Goal: Communication & Community: Answer question/provide support

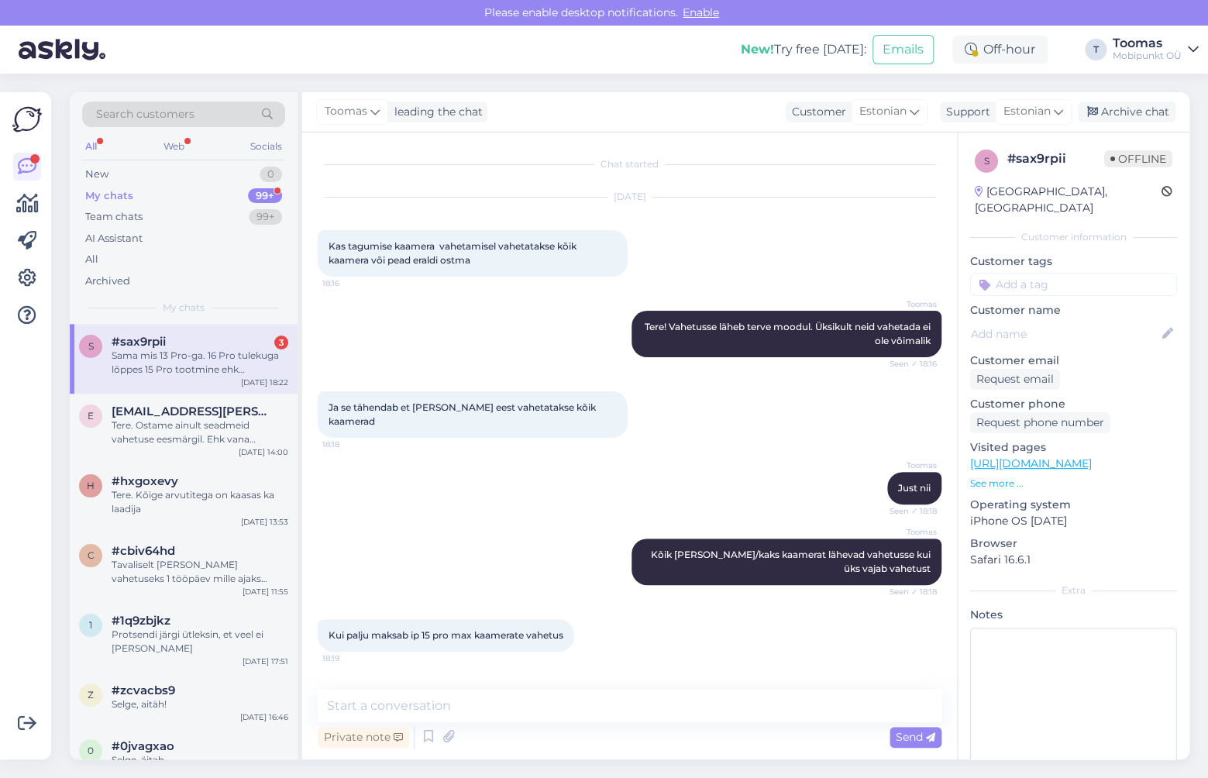
scroll to position [540, 0]
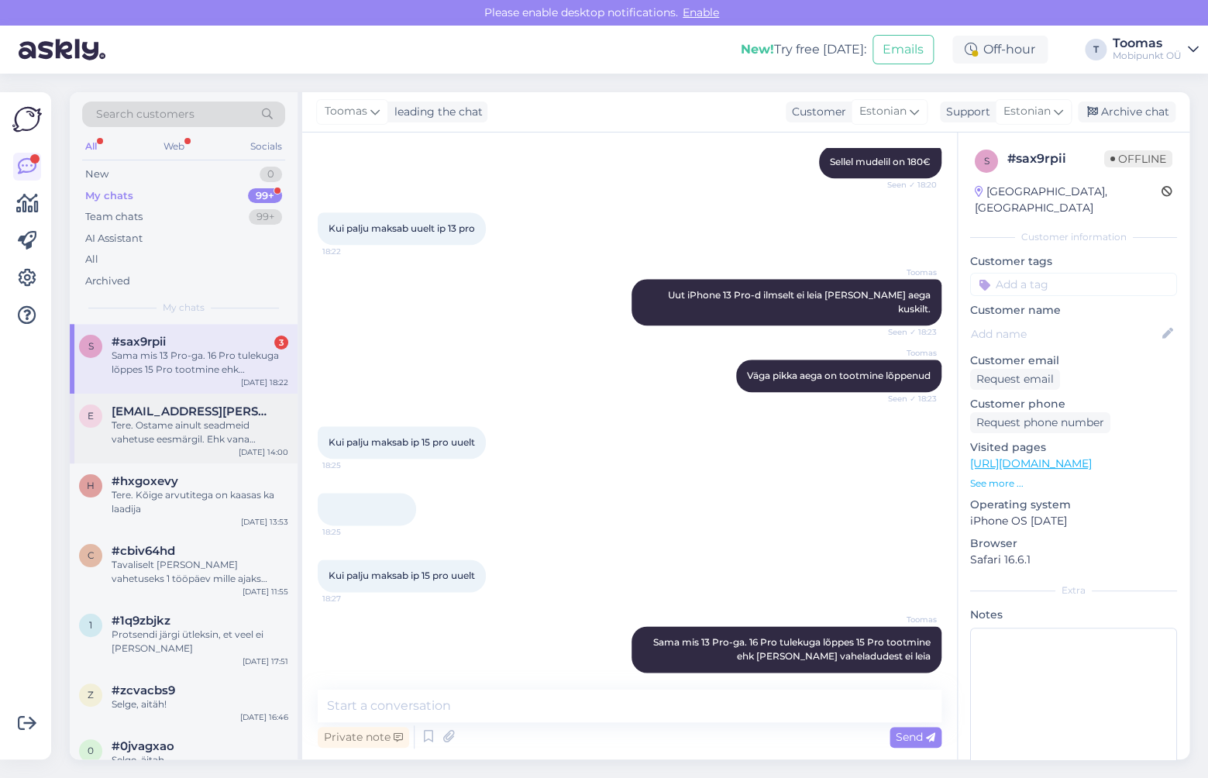
click at [217, 426] on div "Tere. Ostame ainult seadmeid vahetuse eesmärgil. Ehk vana seadme eest pakutud s…" at bounding box center [200, 432] width 177 height 28
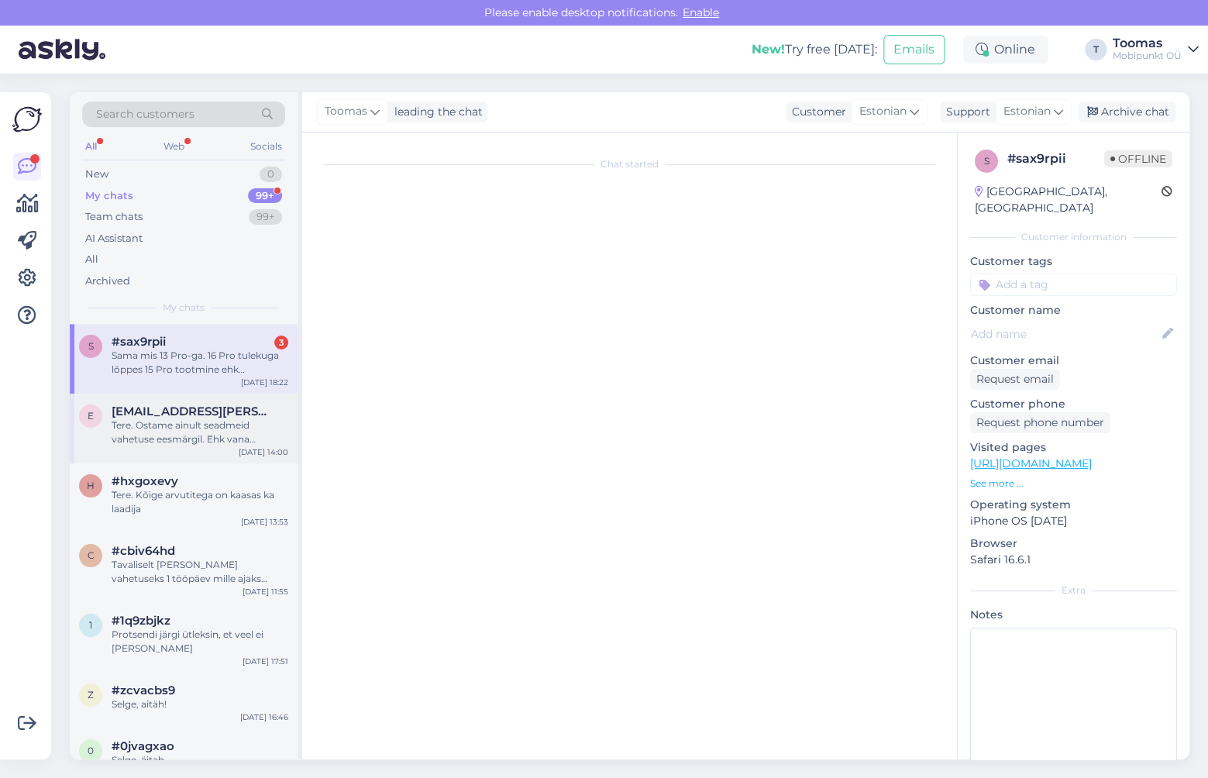
scroll to position [0, 0]
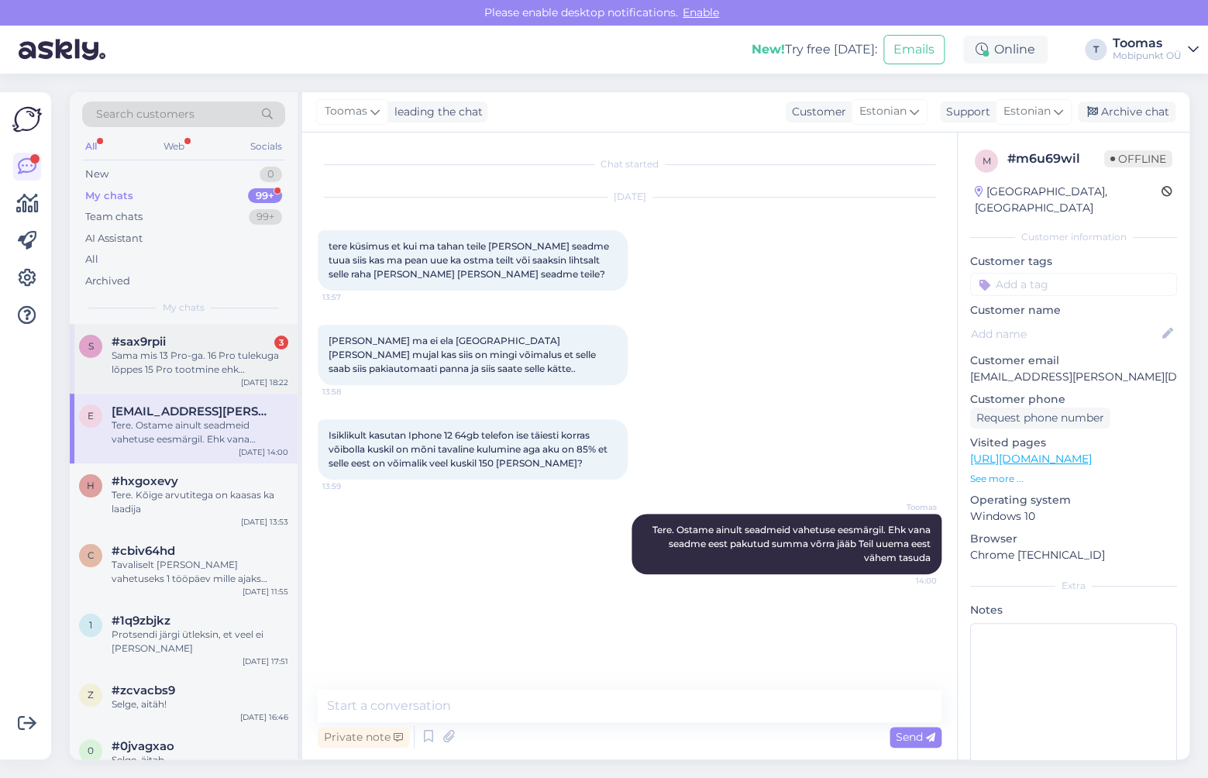
click at [229, 359] on div "Sama mis 13 Pro-ga. 16 Pro tulekuga lõppes 15 Pro tootmine ehk [PERSON_NAME] va…" at bounding box center [200, 363] width 177 height 28
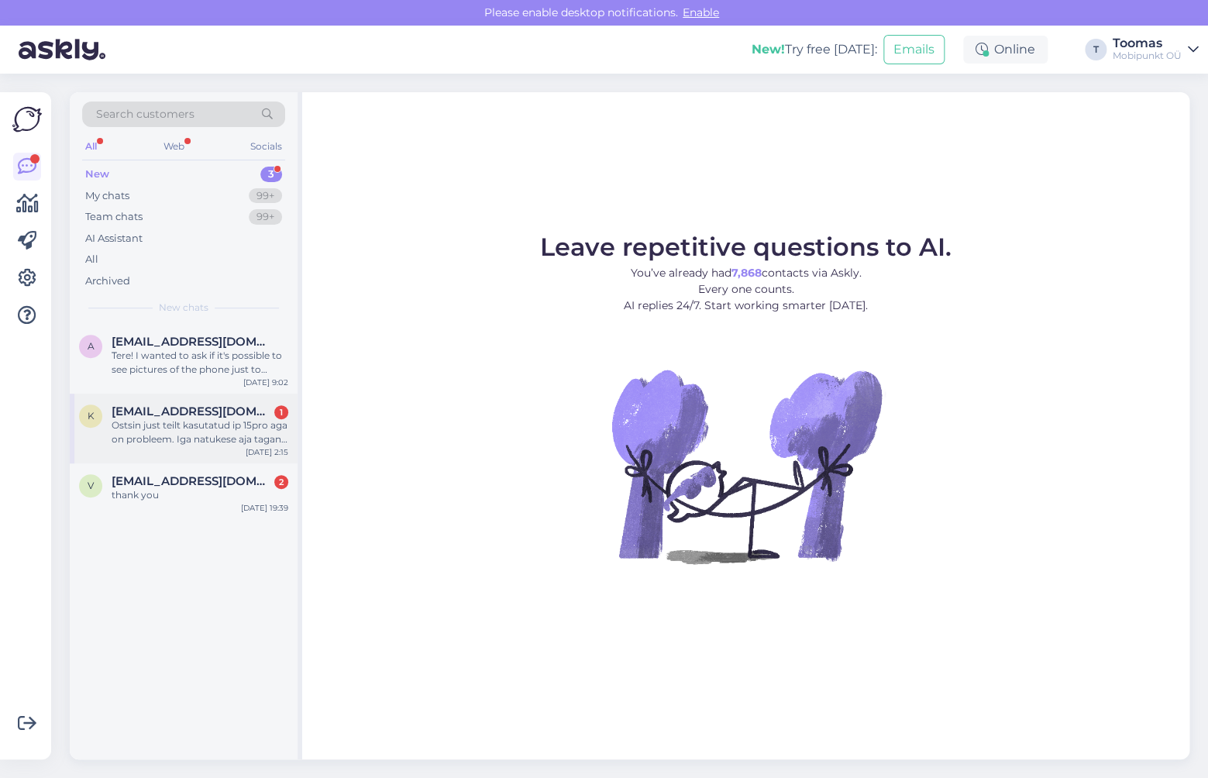
click at [235, 411] on span "kenet.tokke@gmail.com" at bounding box center [192, 411] width 161 height 14
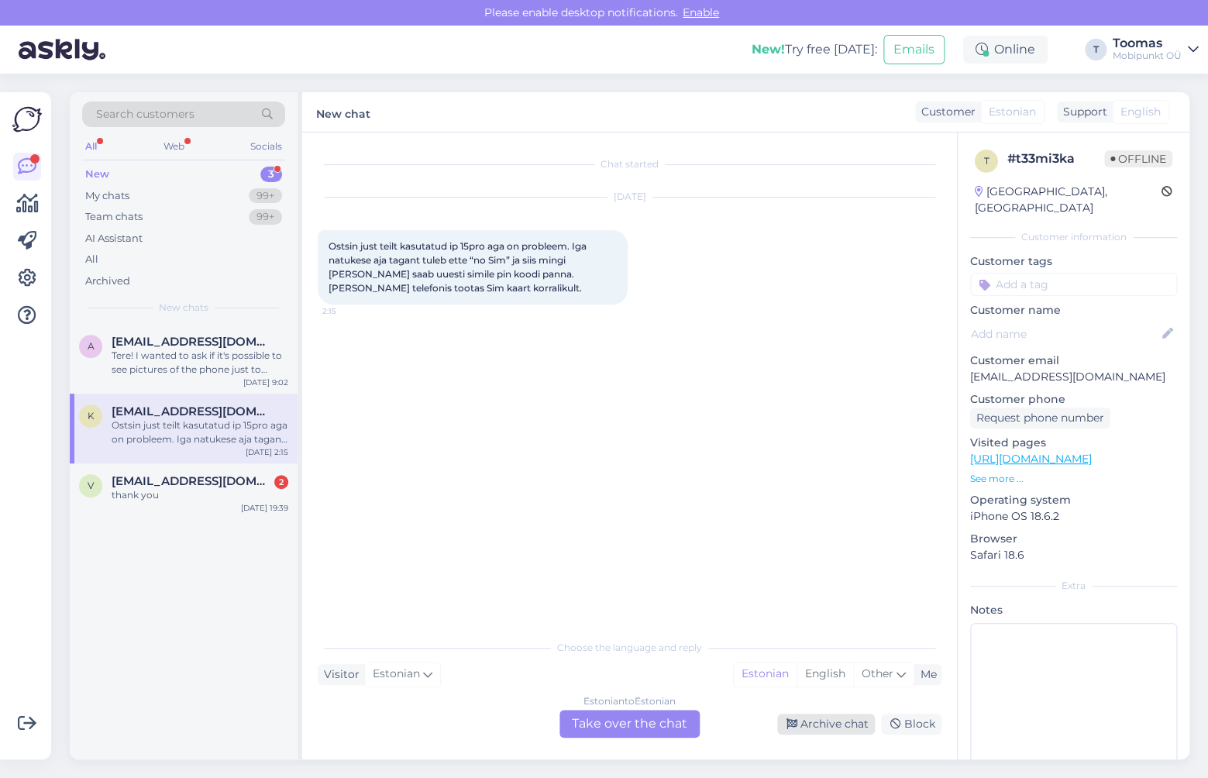
click at [788, 719] on icon at bounding box center [791, 724] width 11 height 11
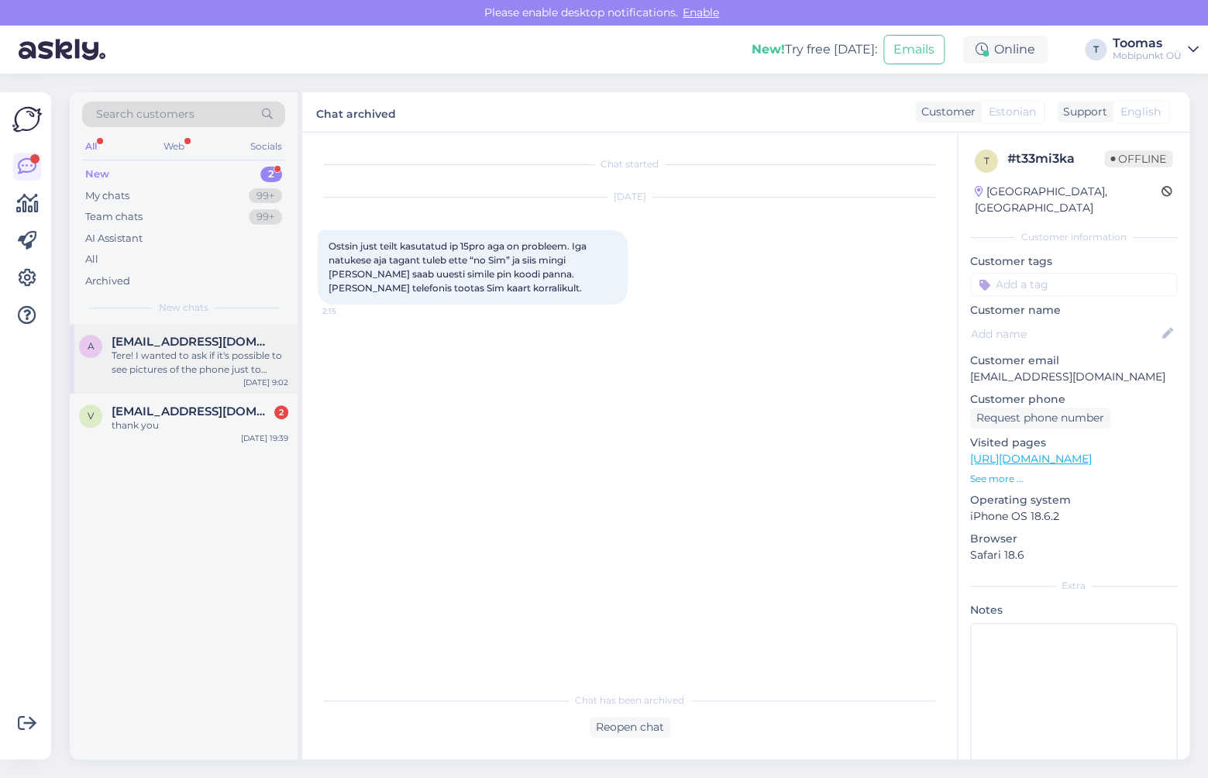
click at [249, 389] on div "a acoleman8@hotmail.com Tere! I wanted to ask if it's possible to see pictures …" at bounding box center [184, 359] width 228 height 70
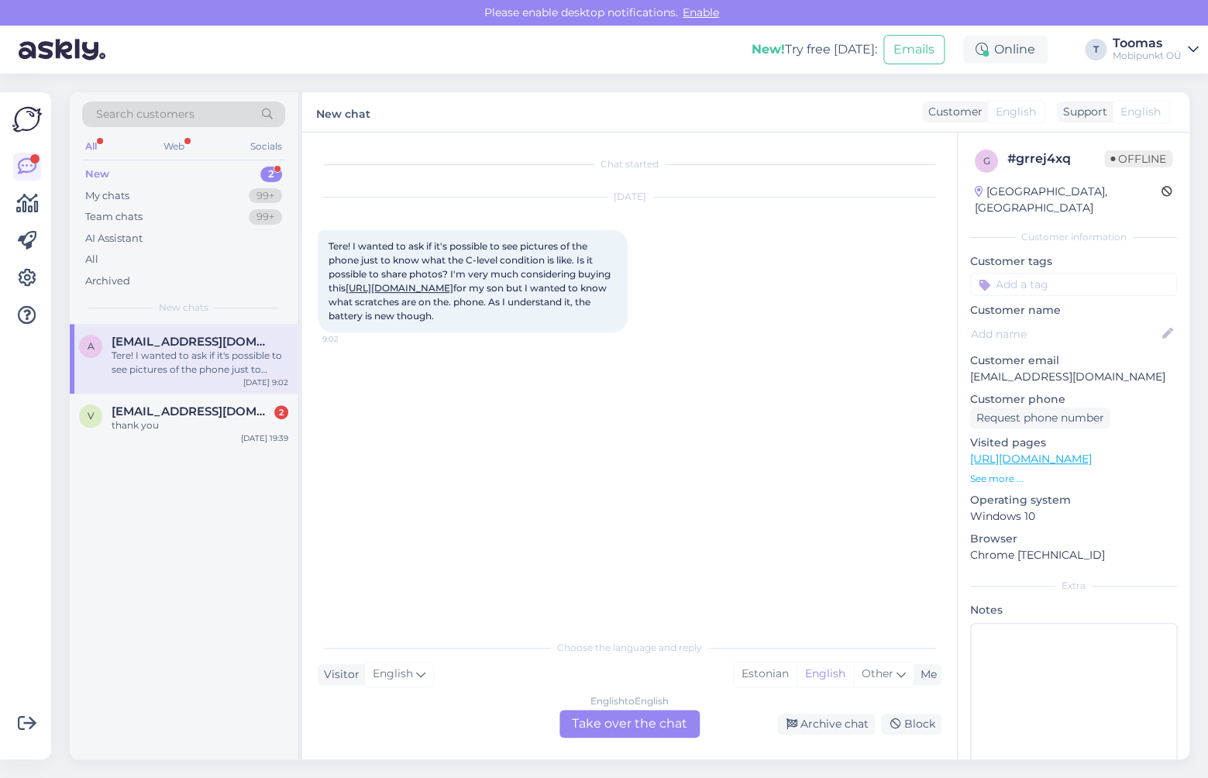
click at [648, 722] on div "English to English Take over the chat" at bounding box center [629, 723] width 140 height 28
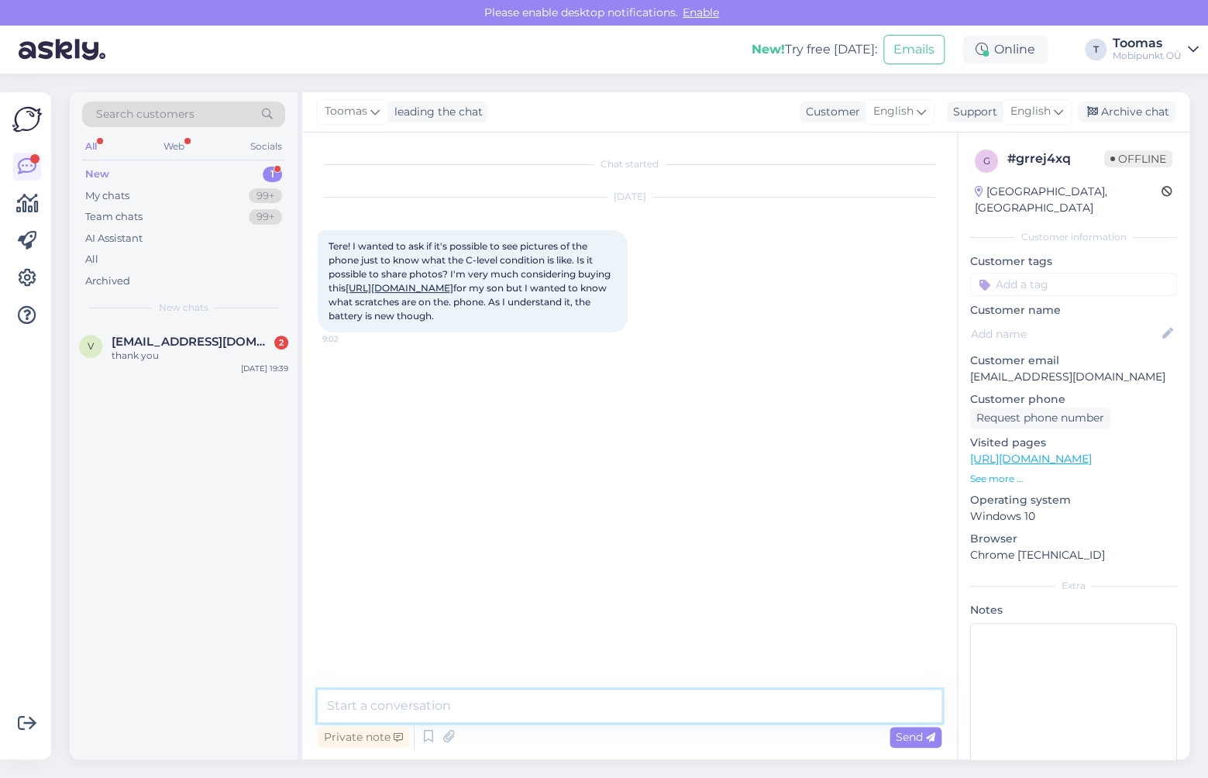
drag, startPoint x: 648, startPoint y: 722, endPoint x: 660, endPoint y: 700, distance: 25.0
click at [660, 700] on textarea at bounding box center [630, 705] width 624 height 33
type textarea "Hello. Could I get your email so I could send you the photos there."
